Goal: Task Accomplishment & Management: Manage account settings

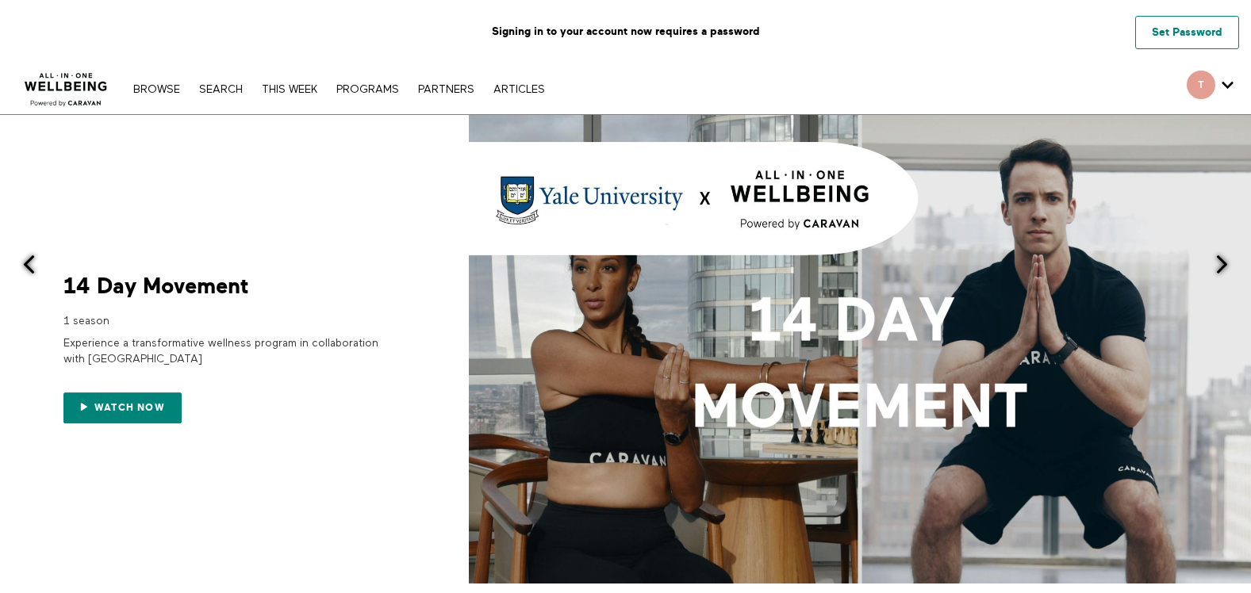
click at [1205, 27] on link "Set Password" at bounding box center [1187, 32] width 104 height 33
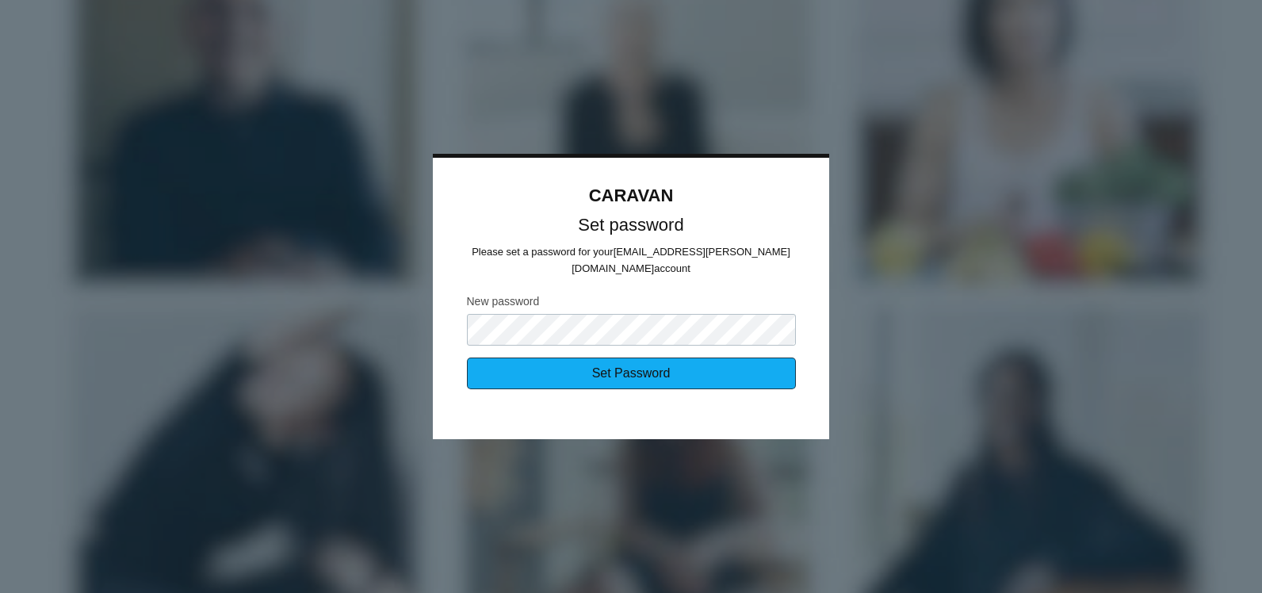
click at [704, 358] on input "Set Password" at bounding box center [631, 374] width 329 height 32
type input "Sending..."
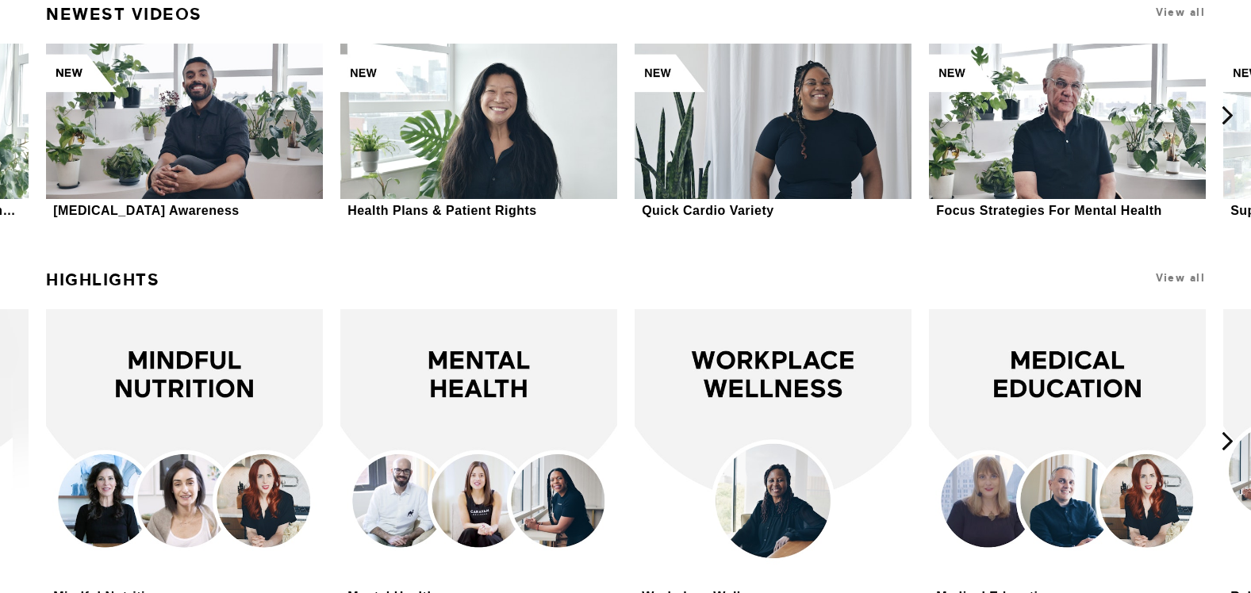
scroll to position [3211, 0]
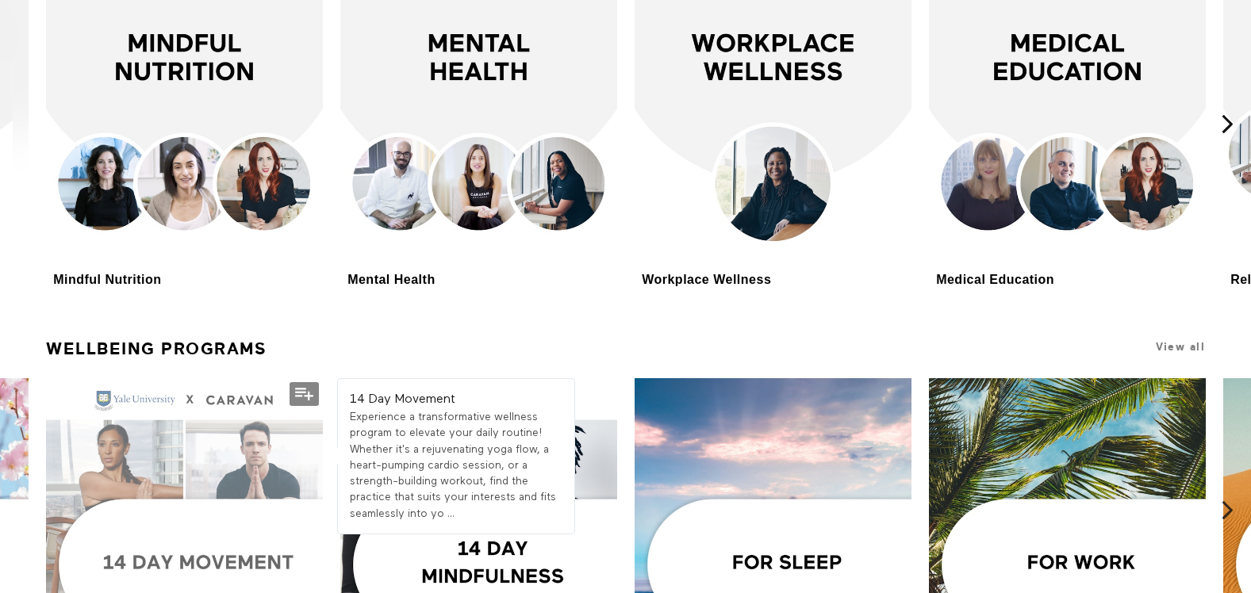
click at [187, 525] on div at bounding box center [184, 516] width 277 height 277
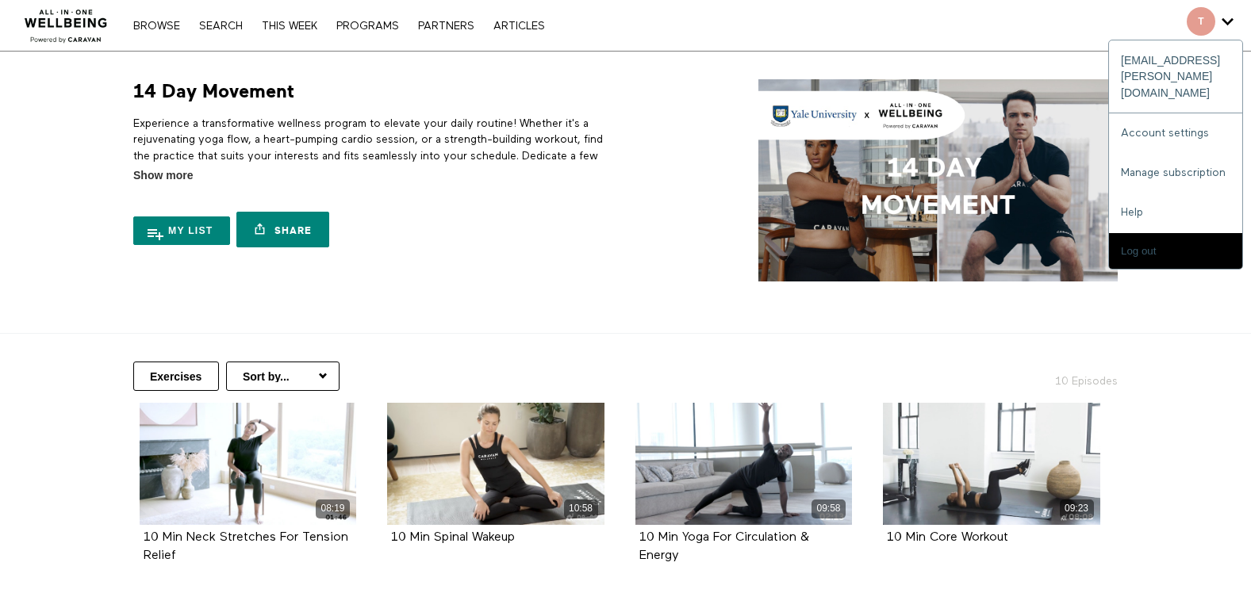
click at [1230, 26] on icon "Secondary" at bounding box center [1227, 22] width 12 height 24
